Goal: Information Seeking & Learning: Learn about a topic

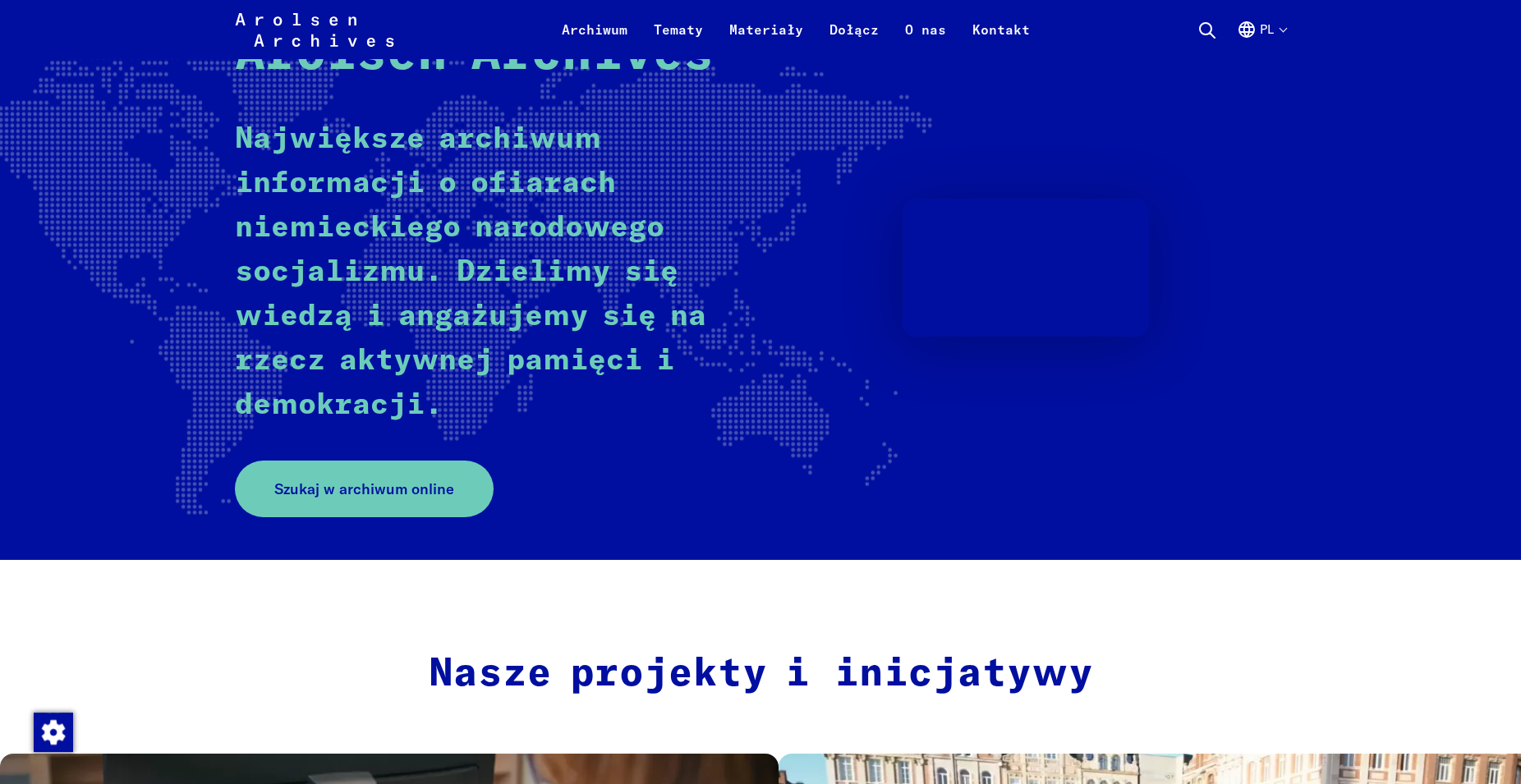
scroll to position [251, 0]
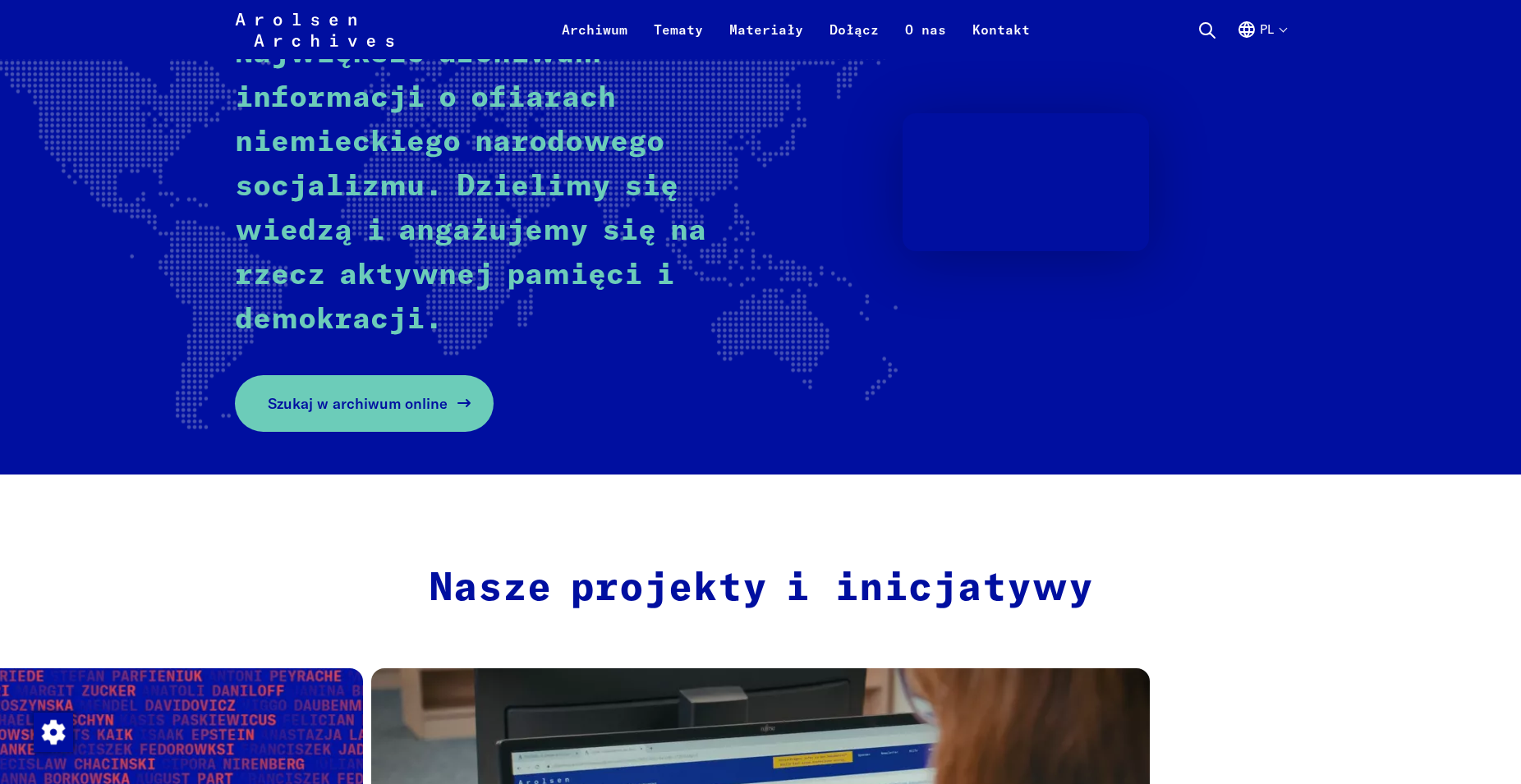
click at [353, 407] on span "Szukaj w archiwum online" at bounding box center [357, 403] width 180 height 22
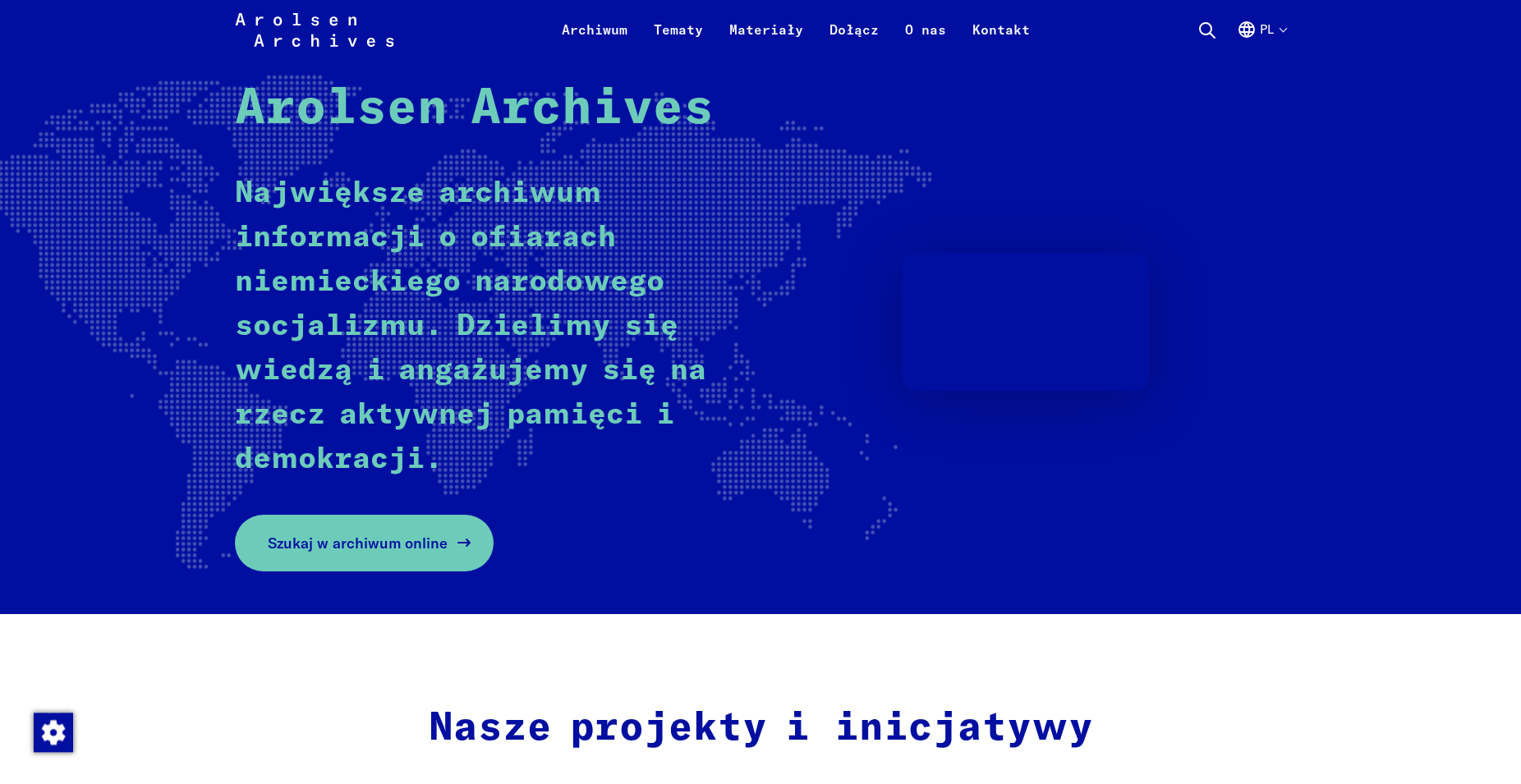
scroll to position [0, 0]
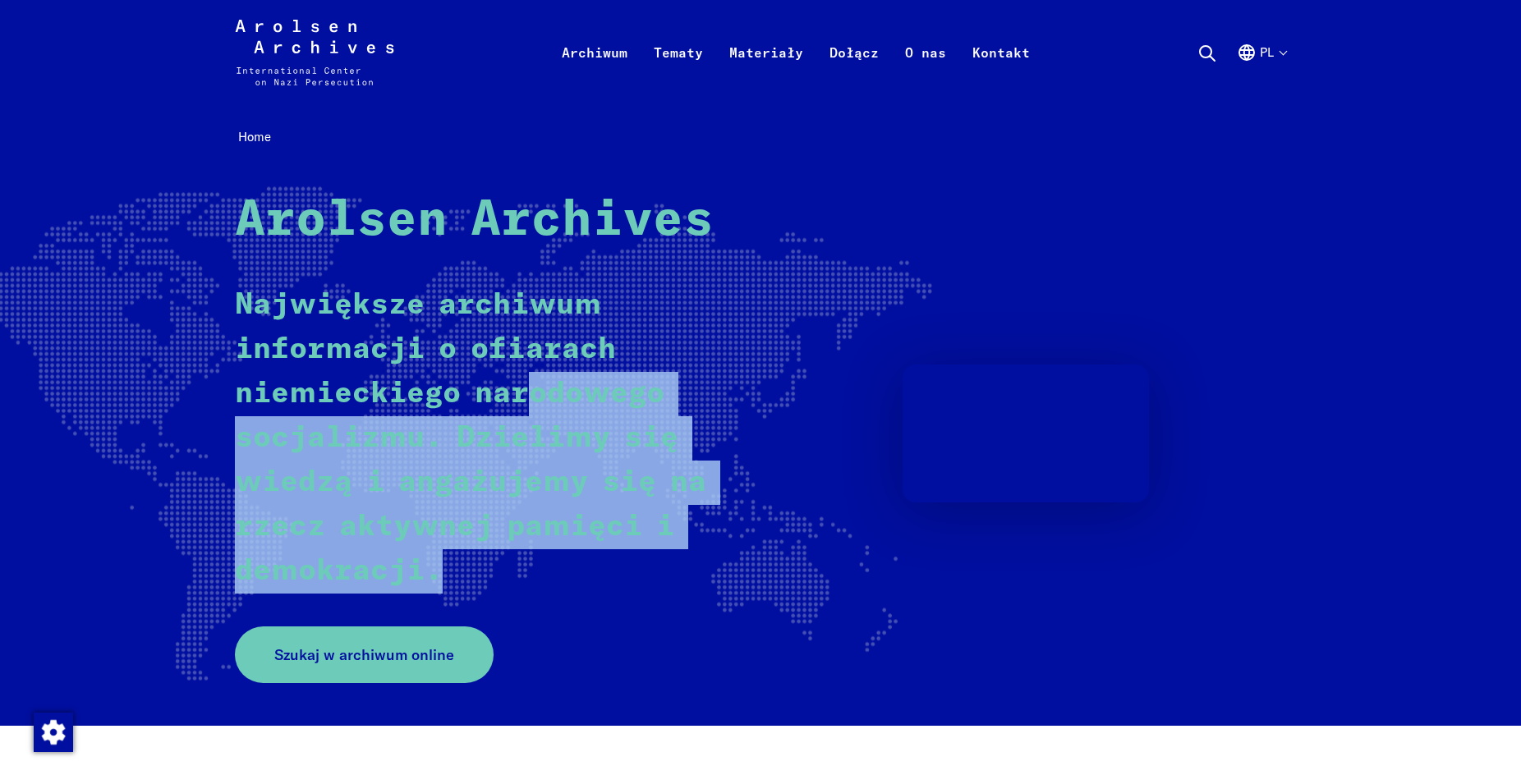
drag, startPoint x: 531, startPoint y: 399, endPoint x: 473, endPoint y: 590, distance: 199.6
click at [473, 590] on p "Największe archiwum informacji o ofiarach niemieckiego narodowego socjalizmu. D…" at bounding box center [484, 439] width 497 height 310
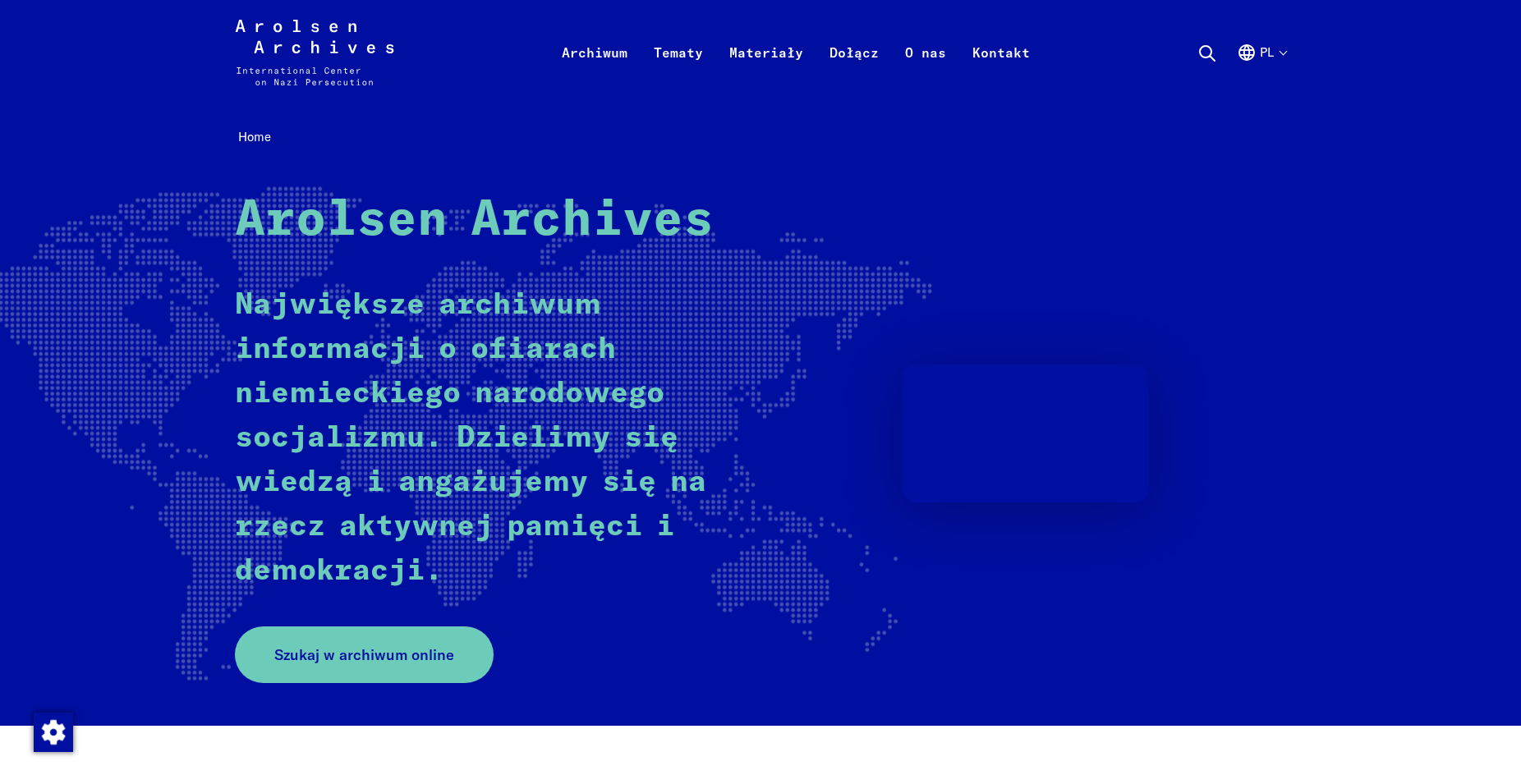
click at [471, 591] on p "Największe archiwum informacji o ofiarach niemieckiego narodowego socjalizmu. D…" at bounding box center [484, 439] width 497 height 310
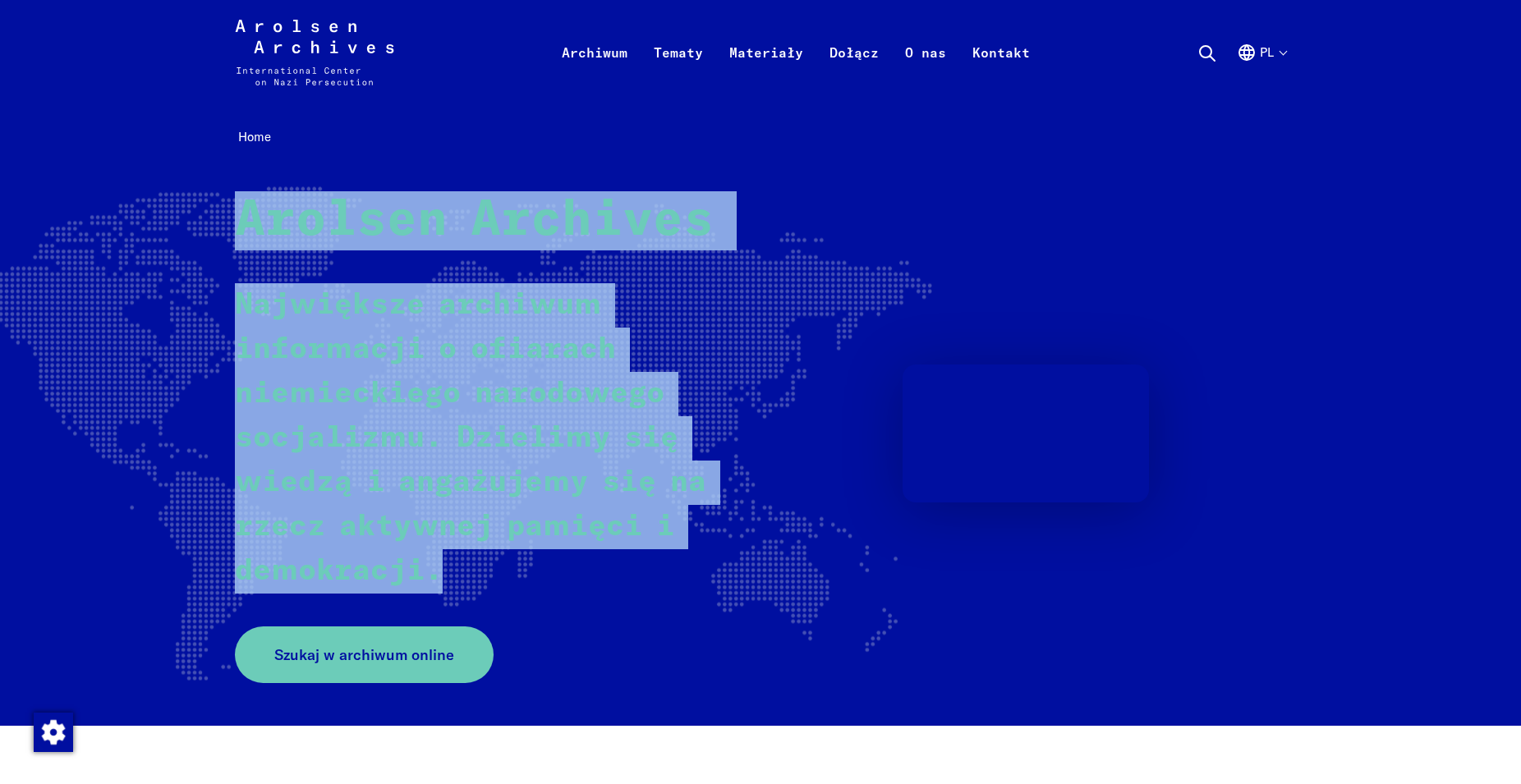
drag, startPoint x: 453, startPoint y: 576, endPoint x: 221, endPoint y: 218, distance: 426.6
click at [235, 218] on div "Home Arolsen Archives Największe archiwum informacji o ofiarach niemieckiego na…" at bounding box center [760, 415] width 1052 height 581
click at [221, 218] on rect at bounding box center [408, 436] width 1047 height 499
click at [233, 226] on rect at bounding box center [408, 436] width 1047 height 499
drag, startPoint x: 232, startPoint y: 275, endPoint x: 268, endPoint y: 348, distance: 81.4
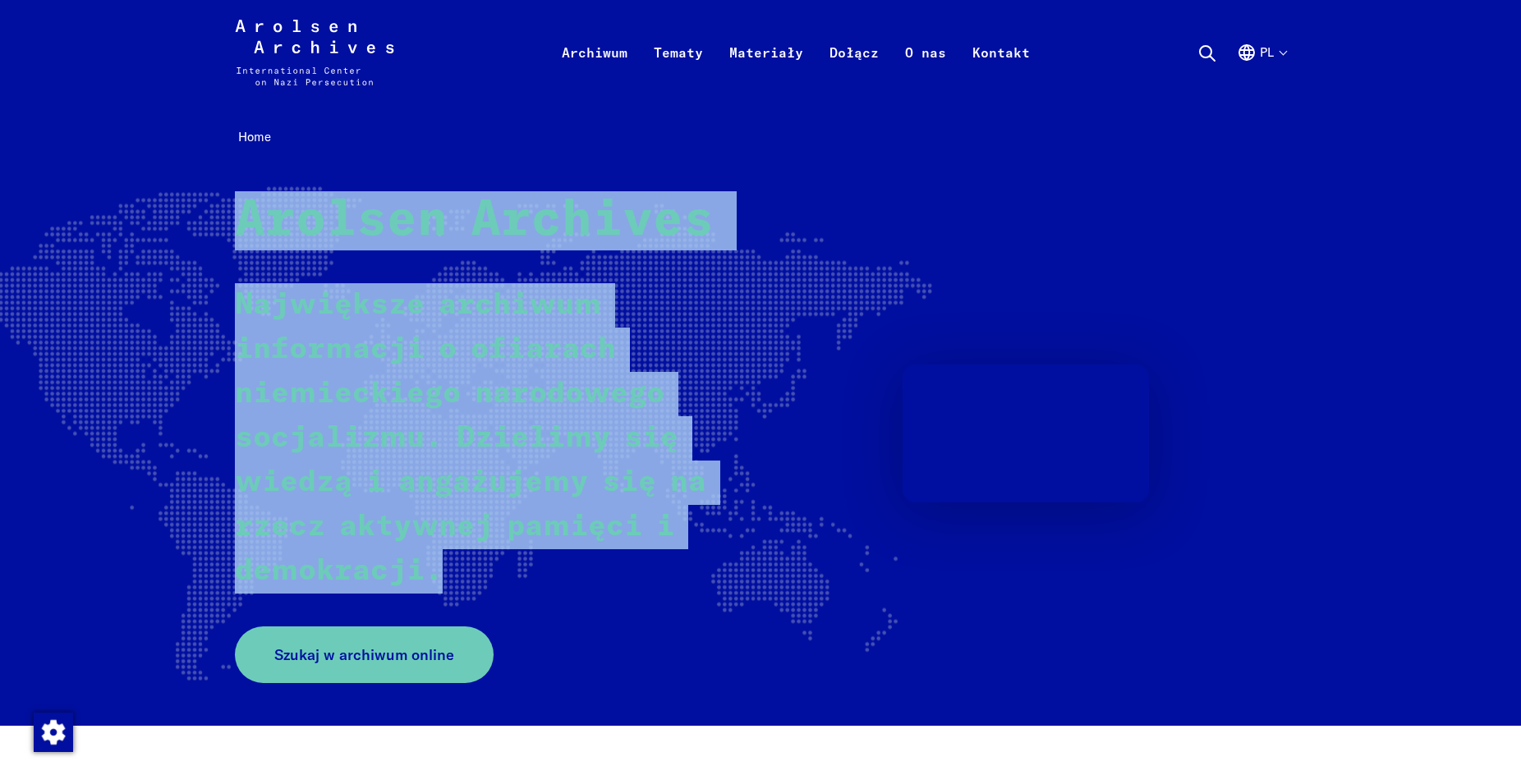
click at [232, 278] on rect at bounding box center [408, 436] width 1047 height 499
click at [292, 375] on p "Największe archiwum informacji o ofiarach niemieckiego narodowego socjalizmu. D…" at bounding box center [484, 439] width 497 height 310
